Goal: Navigation & Orientation: Find specific page/section

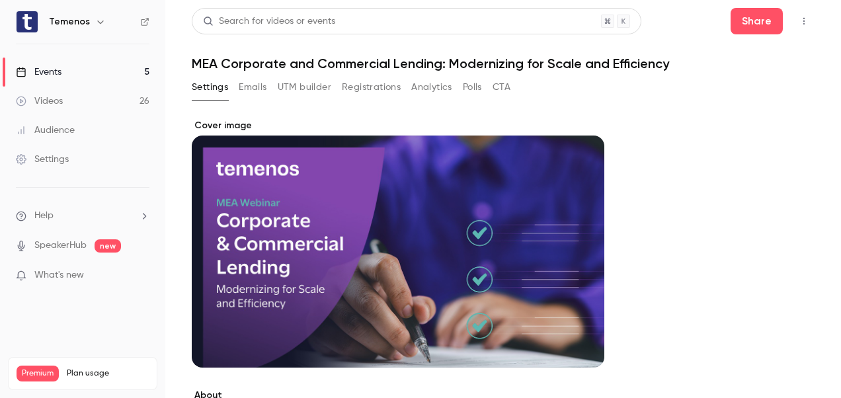
scroll to position [463, 0]
click at [72, 73] on link "Events 5" at bounding box center [82, 71] width 165 height 29
